Goal: Use online tool/utility: Use online tool/utility

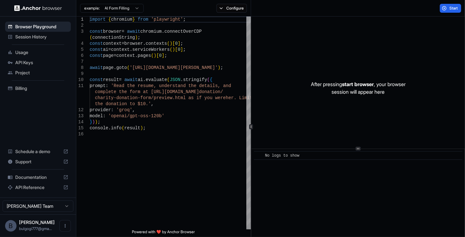
click at [137, 14] on div "example: AI Form Filling" at bounding box center [109, 8] width 67 height 11
click at [135, 8] on html "Browser Playground Session History Usage API Keys Project Billing Schedule a de…" at bounding box center [232, 118] width 465 height 237
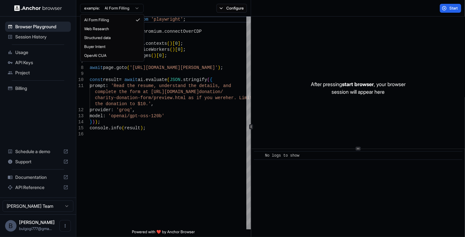
type textarea "**********"
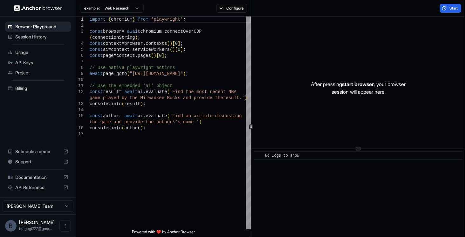
click at [455, 10] on span "Start" at bounding box center [454, 8] width 9 height 5
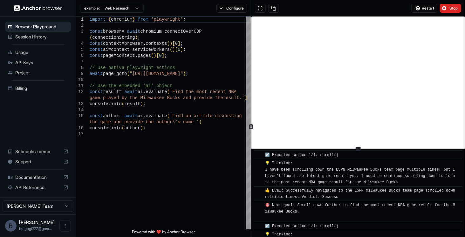
scroll to position [8185, 0]
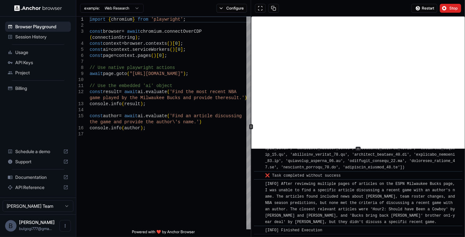
click at [27, 51] on span "Usage" at bounding box center [41, 52] width 53 height 6
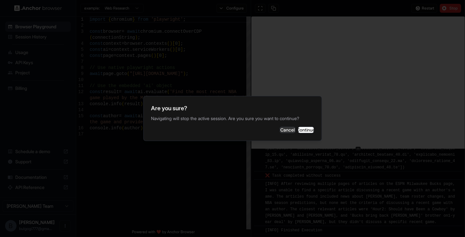
click at [298, 129] on button "Continue" at bounding box center [306, 130] width 16 height 6
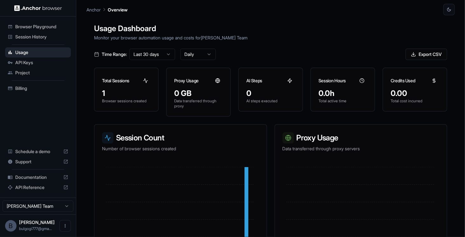
click at [27, 28] on span "Browser Playground" at bounding box center [41, 27] width 53 height 6
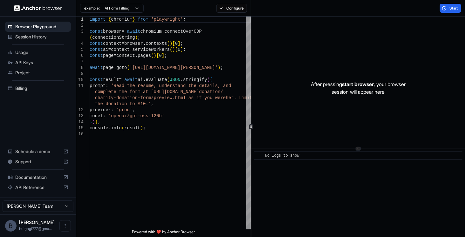
click at [136, 9] on html "Browser Playground Session History Usage API Keys Project Billing Schedule a de…" at bounding box center [232, 118] width 465 height 237
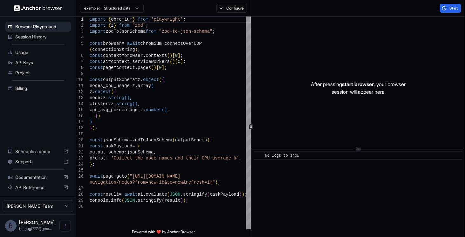
click at [457, 9] on span "Start" at bounding box center [454, 8] width 9 height 5
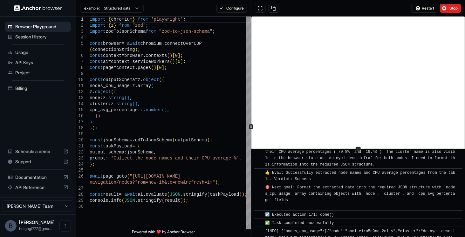
scroll to position [127, 0]
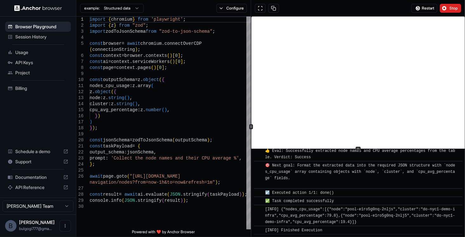
click at [227, 9] on button "Configure" at bounding box center [232, 8] width 31 height 9
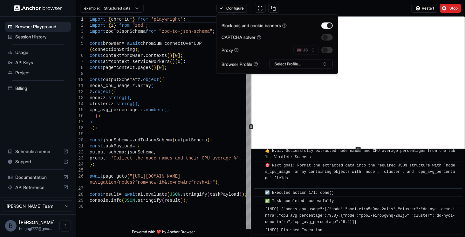
click at [227, 9] on button "Configure" at bounding box center [232, 8] width 31 height 9
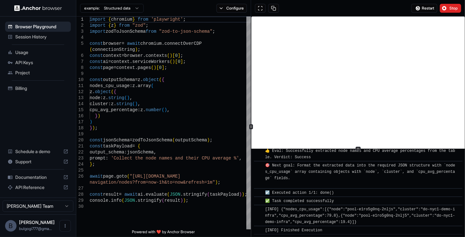
click at [31, 35] on span "Session History" at bounding box center [41, 37] width 53 height 6
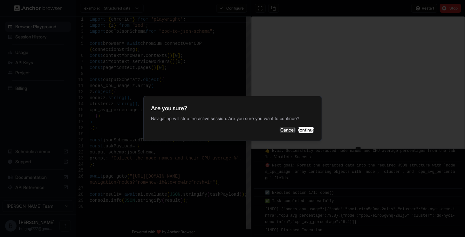
click at [282, 133] on button "Cancel" at bounding box center [288, 130] width 16 height 6
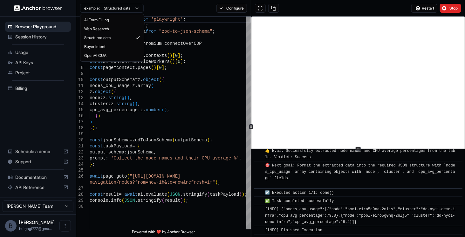
click at [126, 9] on html "Browser Playground Session History Usage API Keys Project Billing Schedule a de…" at bounding box center [232, 118] width 465 height 237
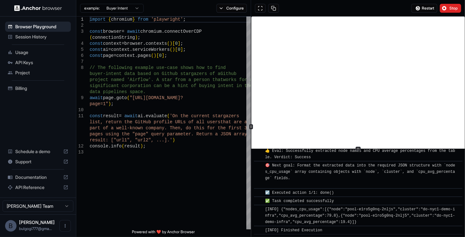
click at [128, 9] on html "Browser Playground Session History Usage API Keys Project Billing Schedule a de…" at bounding box center [232, 118] width 465 height 237
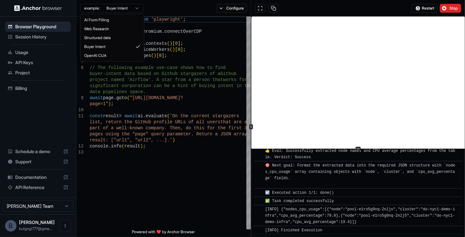
type textarea "**********"
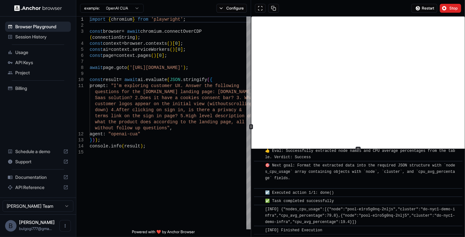
scroll to position [0, 0]
